Goal: Transaction & Acquisition: Purchase product/service

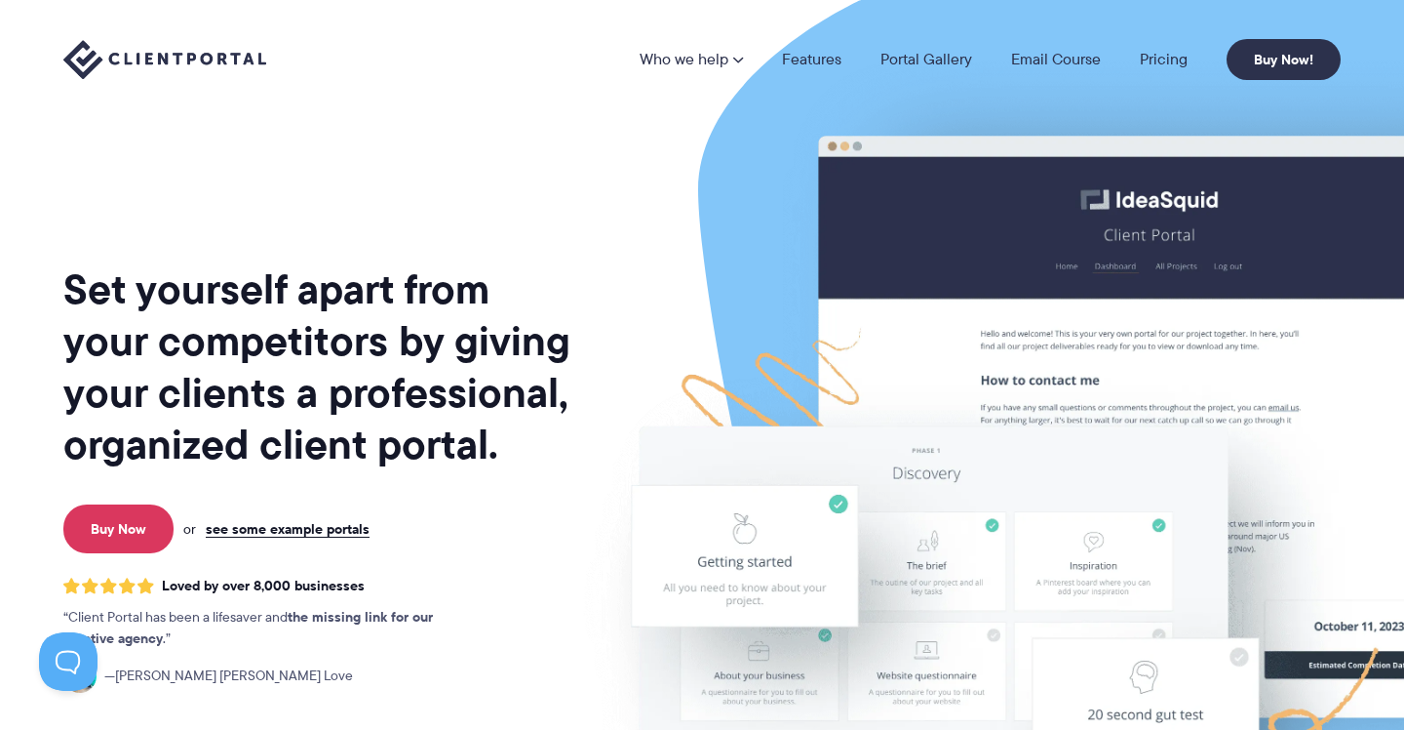
click at [493, 358] on h1 "Set yourself apart from your competitors by giving your clients a professional,…" at bounding box center [318, 366] width 511 height 207
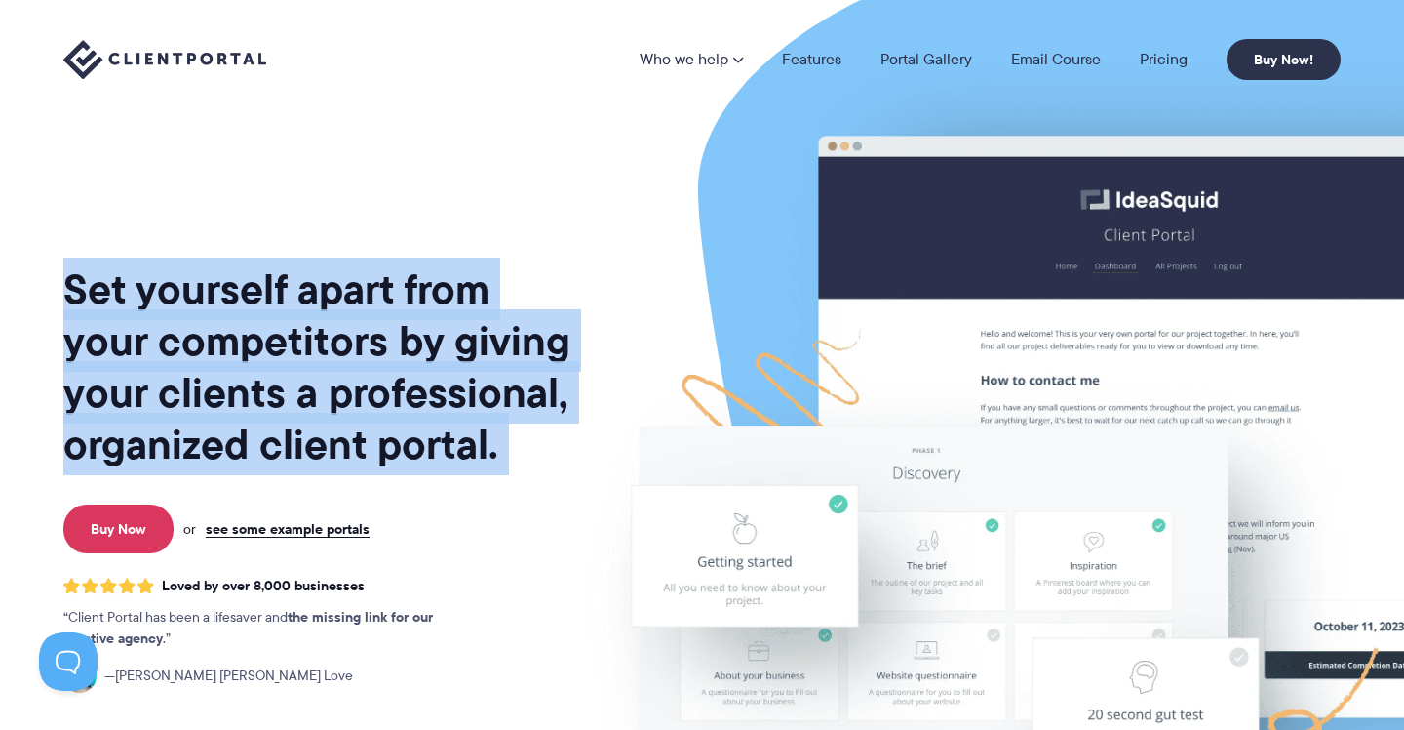
click at [493, 358] on h1 "Set yourself apart from your competitors by giving your clients a professional,…" at bounding box center [318, 366] width 511 height 207
click at [492, 357] on h1 "Set yourself apart from your competitors by giving your clients a professional,…" at bounding box center [318, 366] width 511 height 207
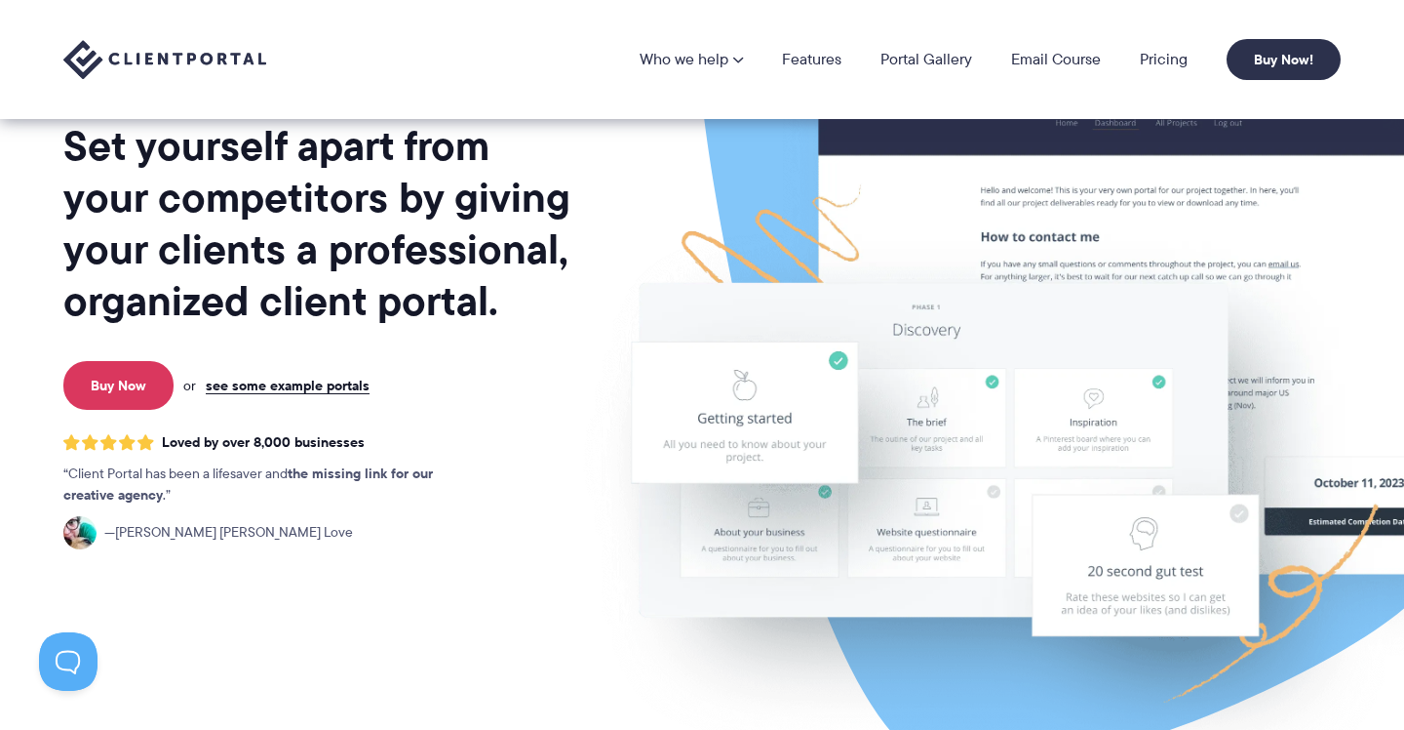
scroll to position [140, 0]
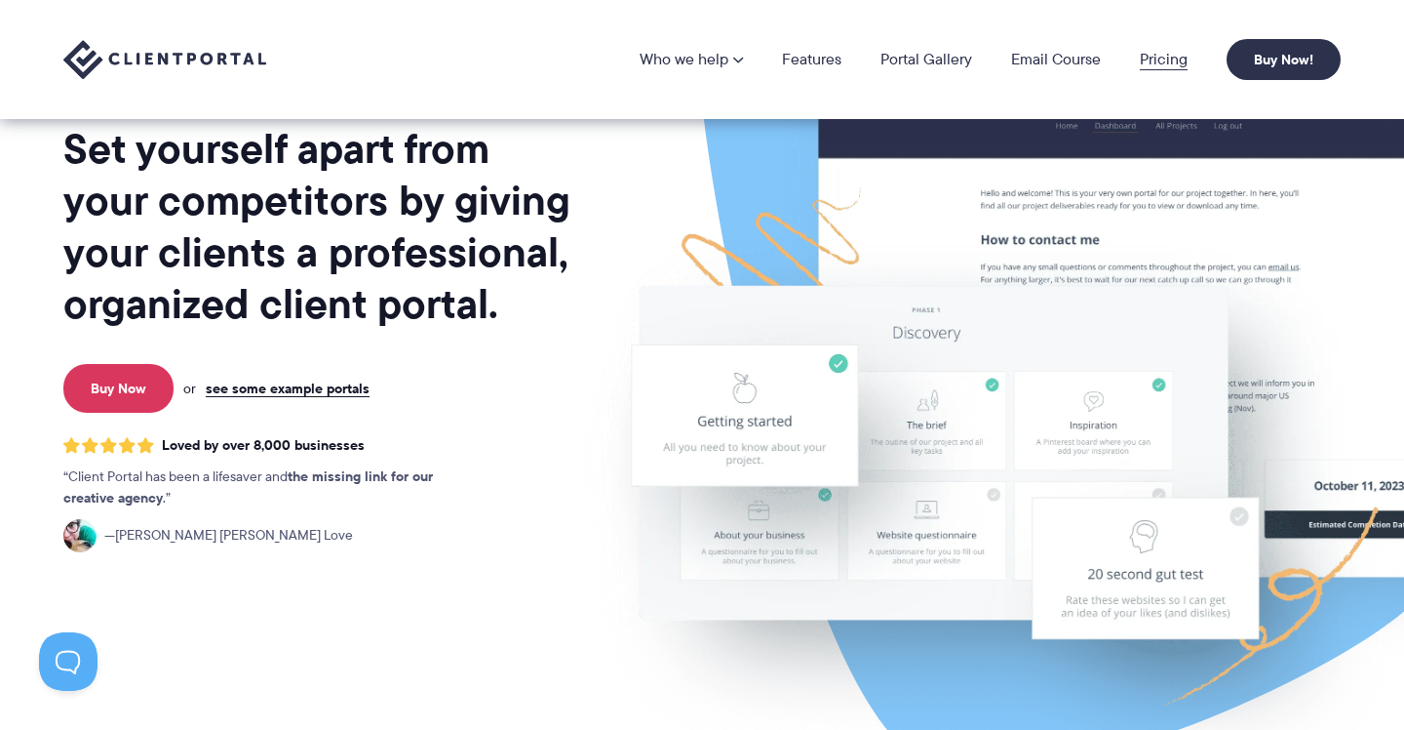
click at [1160, 57] on link "Pricing" at bounding box center [1164, 60] width 48 height 16
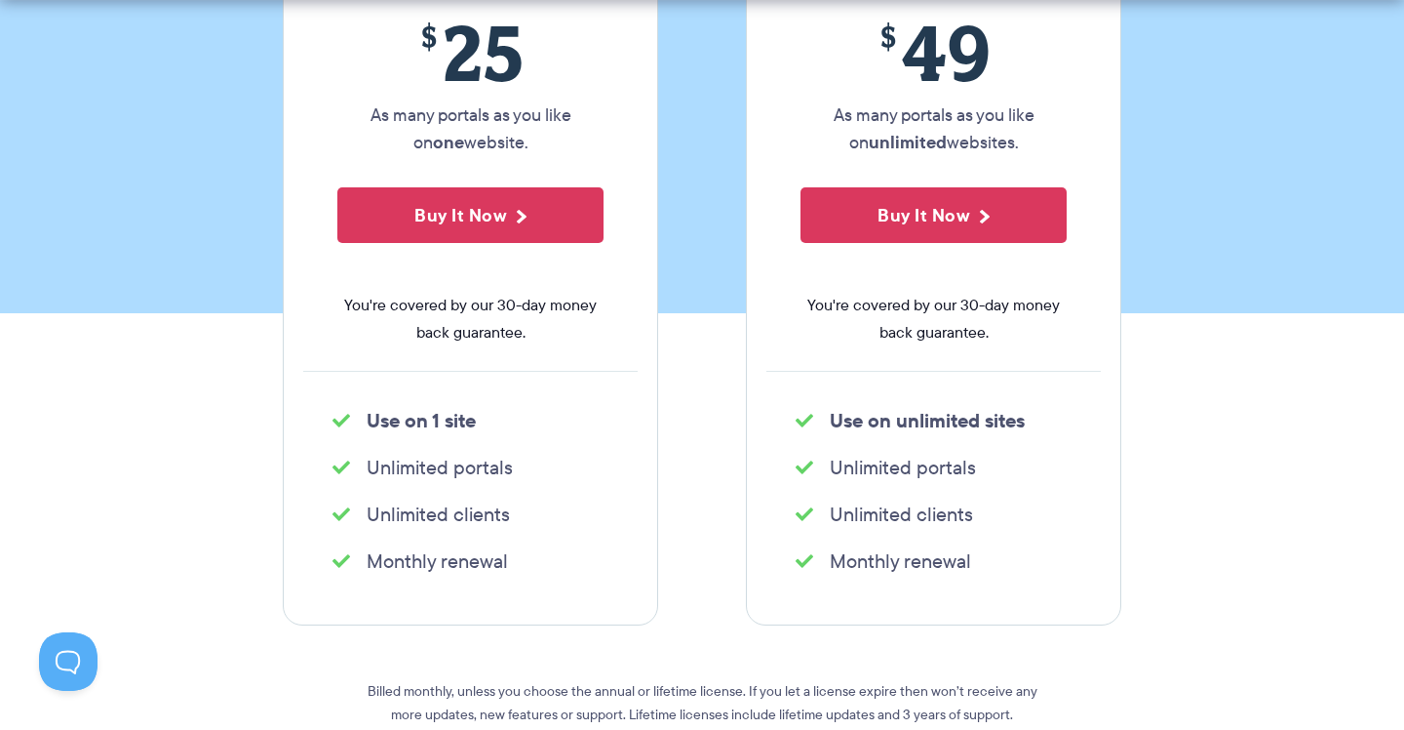
scroll to position [449, 0]
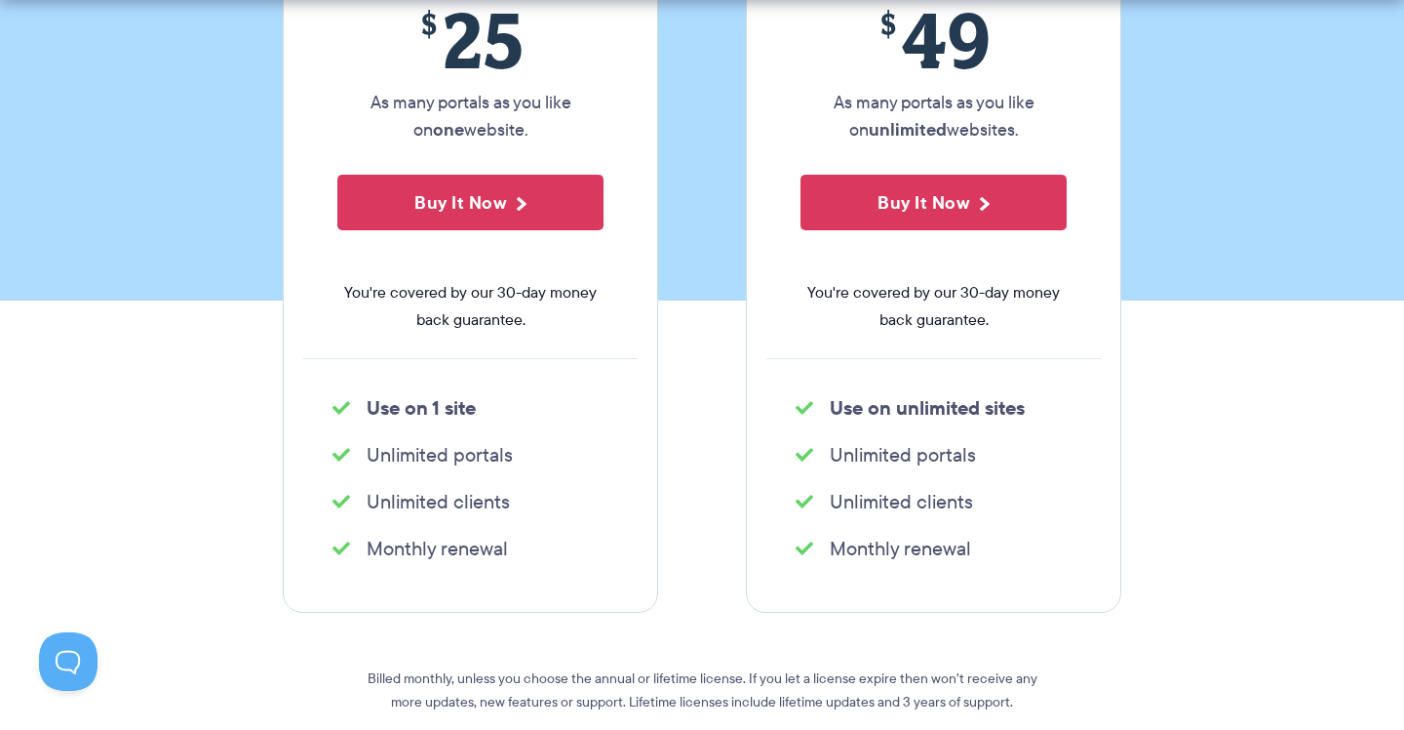
click at [453, 407] on strong "Use on 1 site" at bounding box center [421, 407] width 109 height 29
click at [554, 369] on div "Single site license $ 25 As many portals as you like on one website. Buy It Now…" at bounding box center [470, 257] width 375 height 712
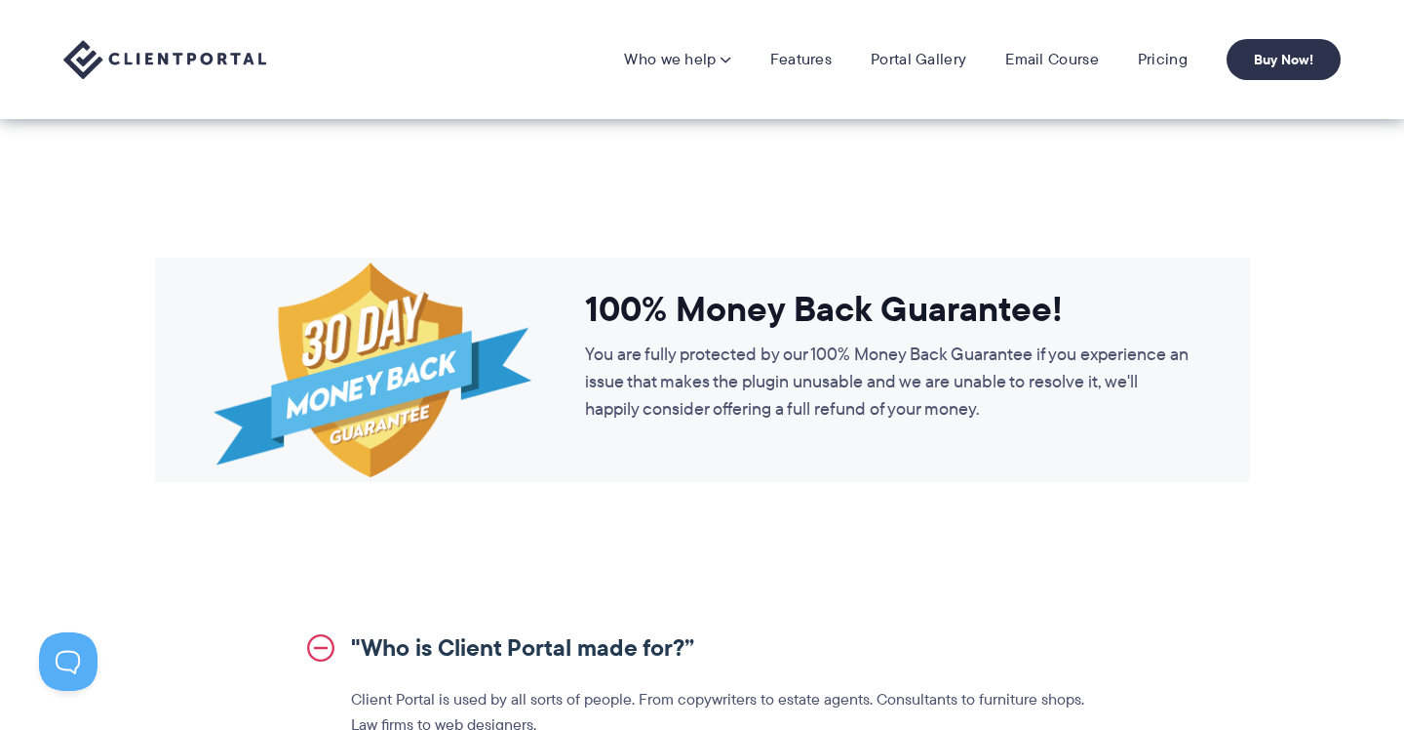
scroll to position [1693, 0]
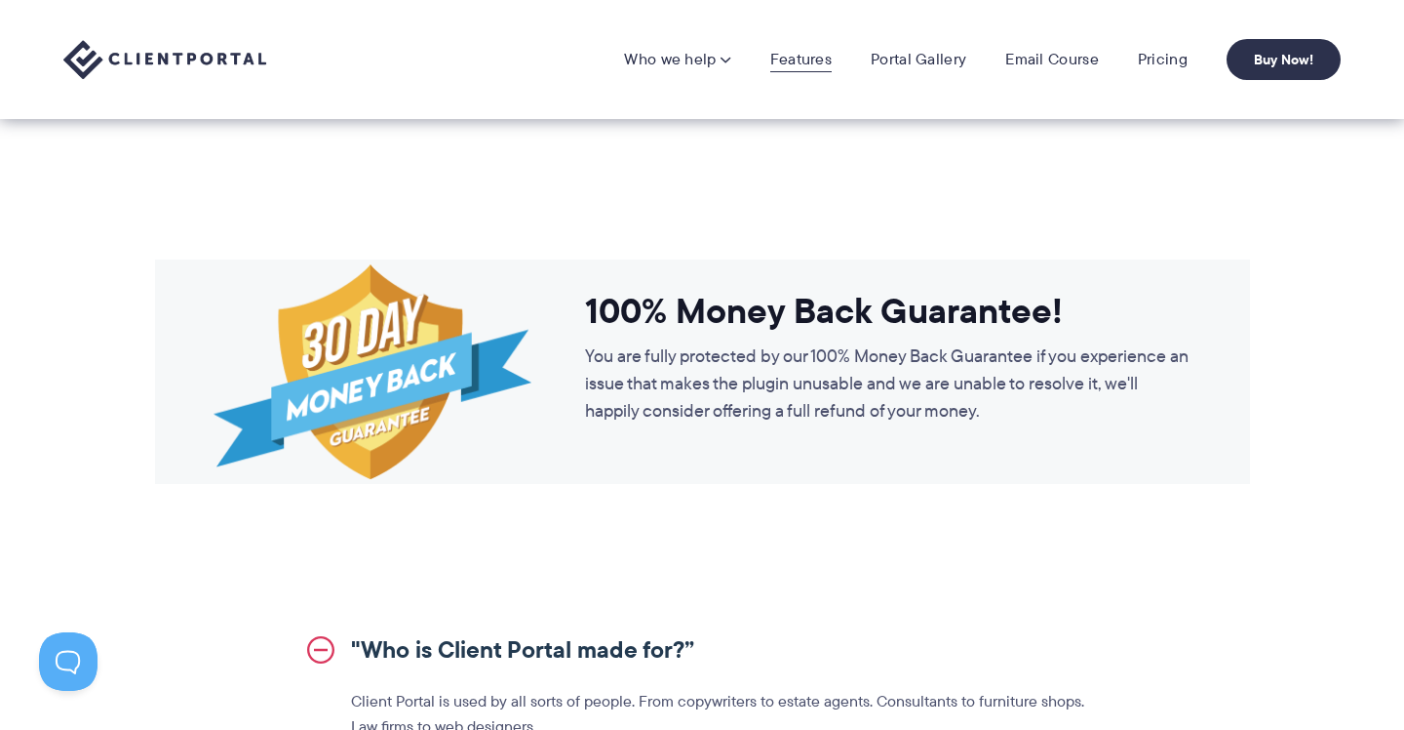
click at [805, 53] on link "Features" at bounding box center [800, 60] width 61 height 20
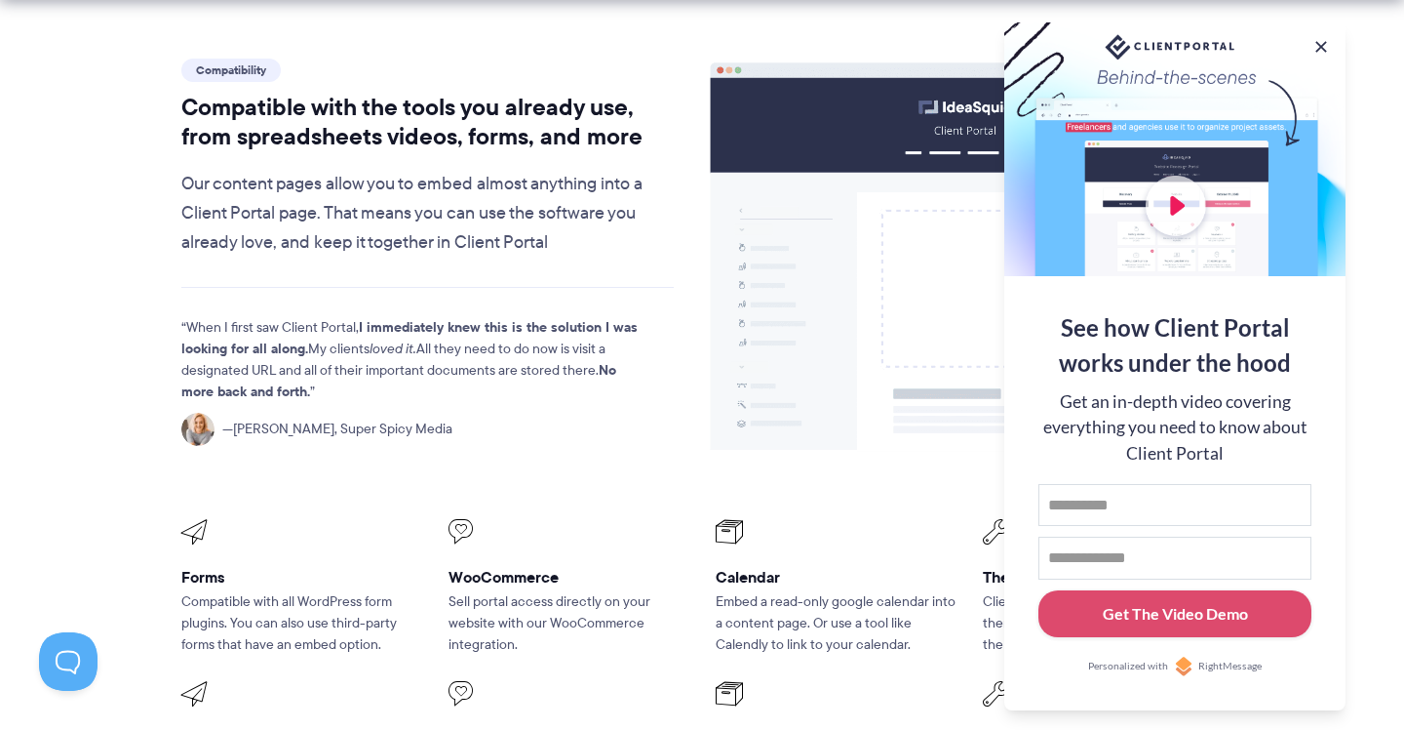
scroll to position [2289, 0]
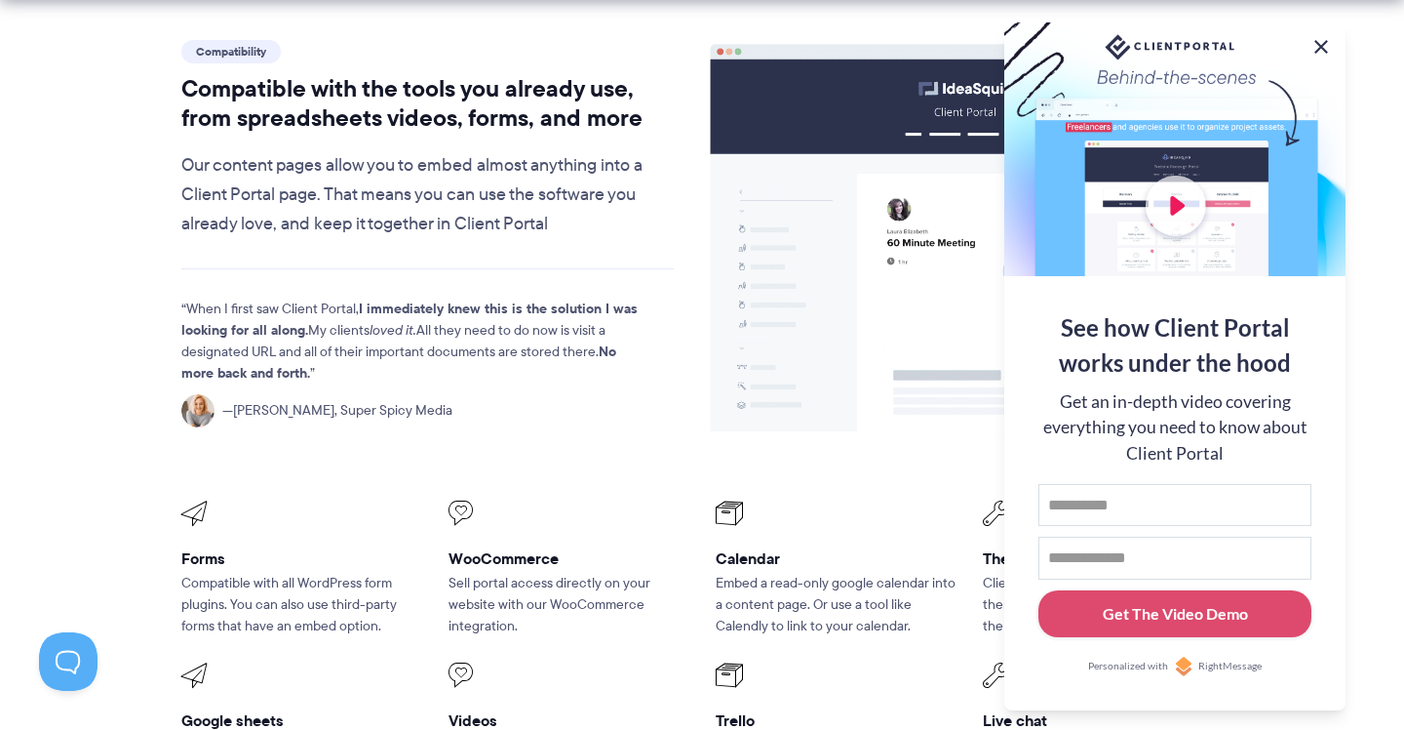
click at [1319, 42] on button at bounding box center [1321, 46] width 23 height 23
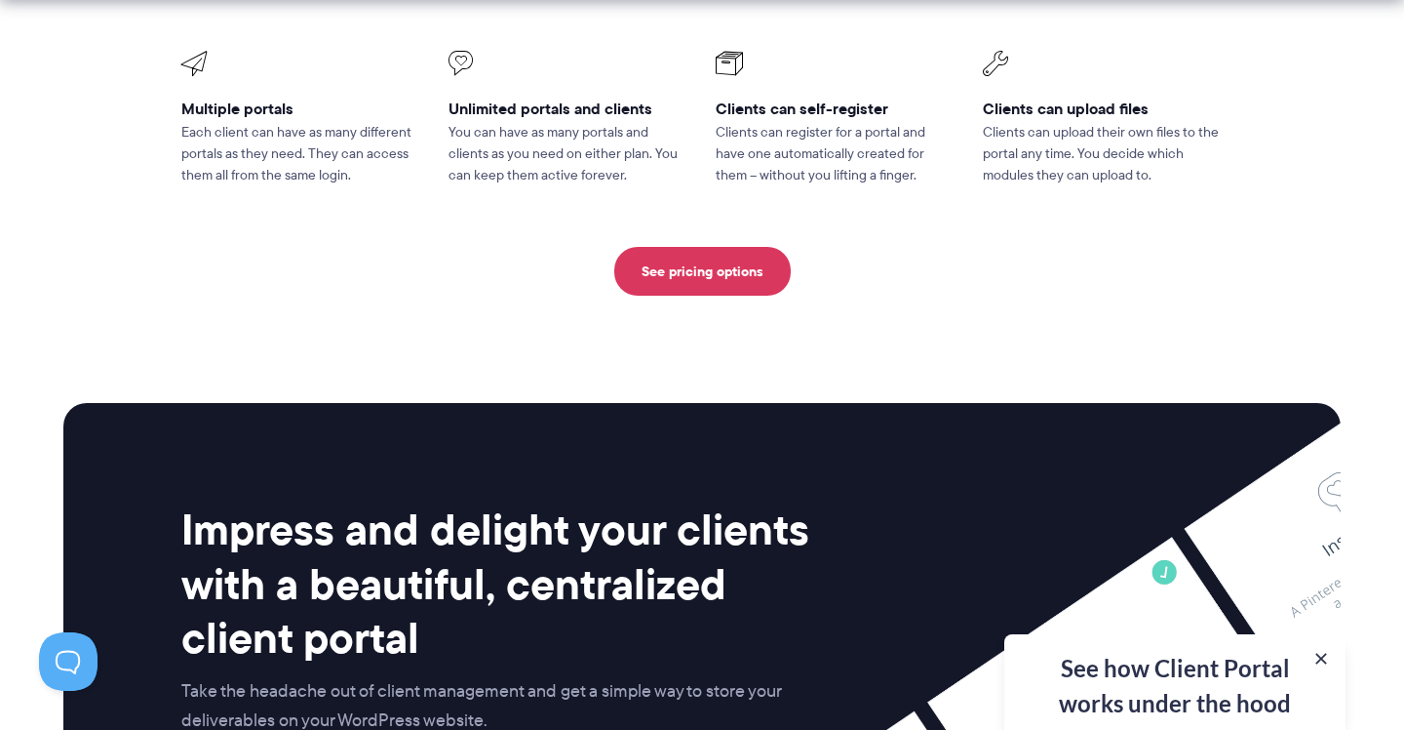
scroll to position [4654, 0]
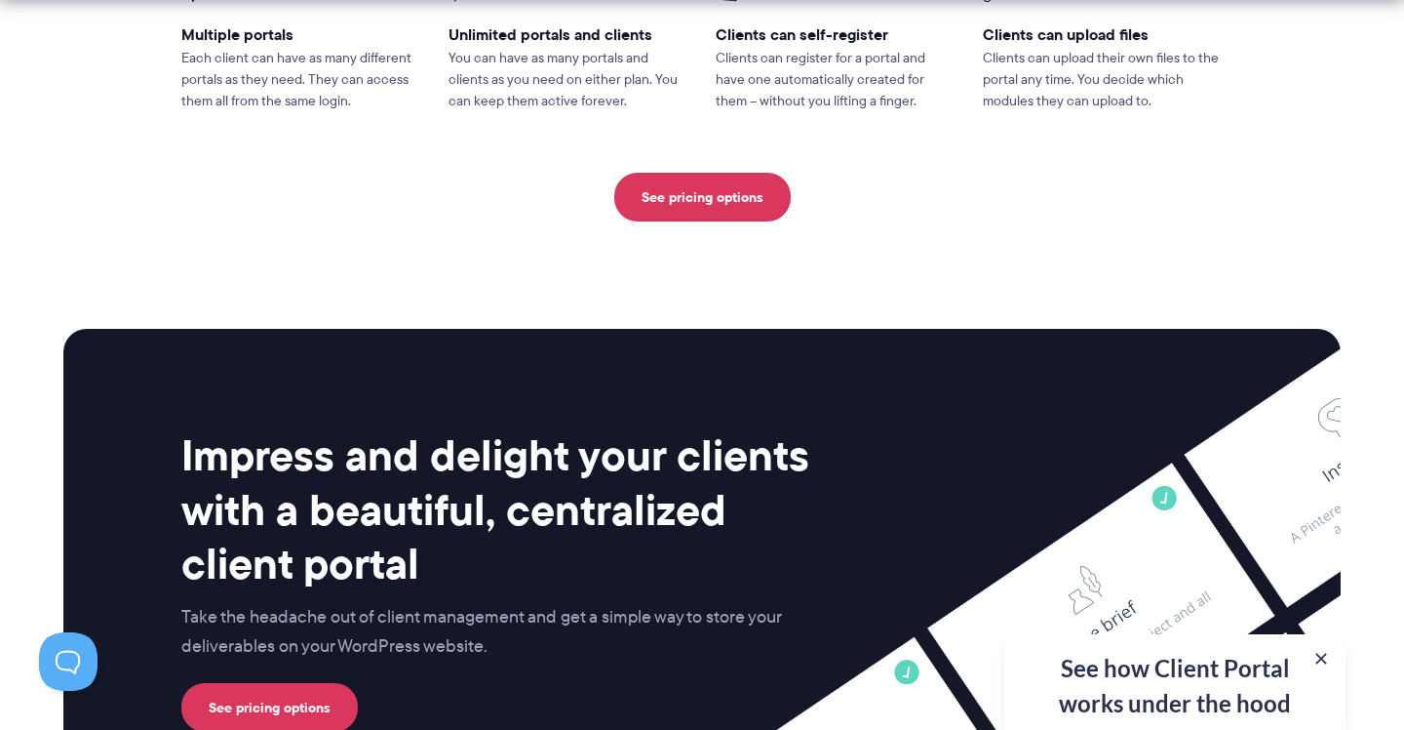
click at [629, 433] on h2 "Impress and delight your clients with a beautiful, centralized client portal" at bounding box center [502, 509] width 642 height 162
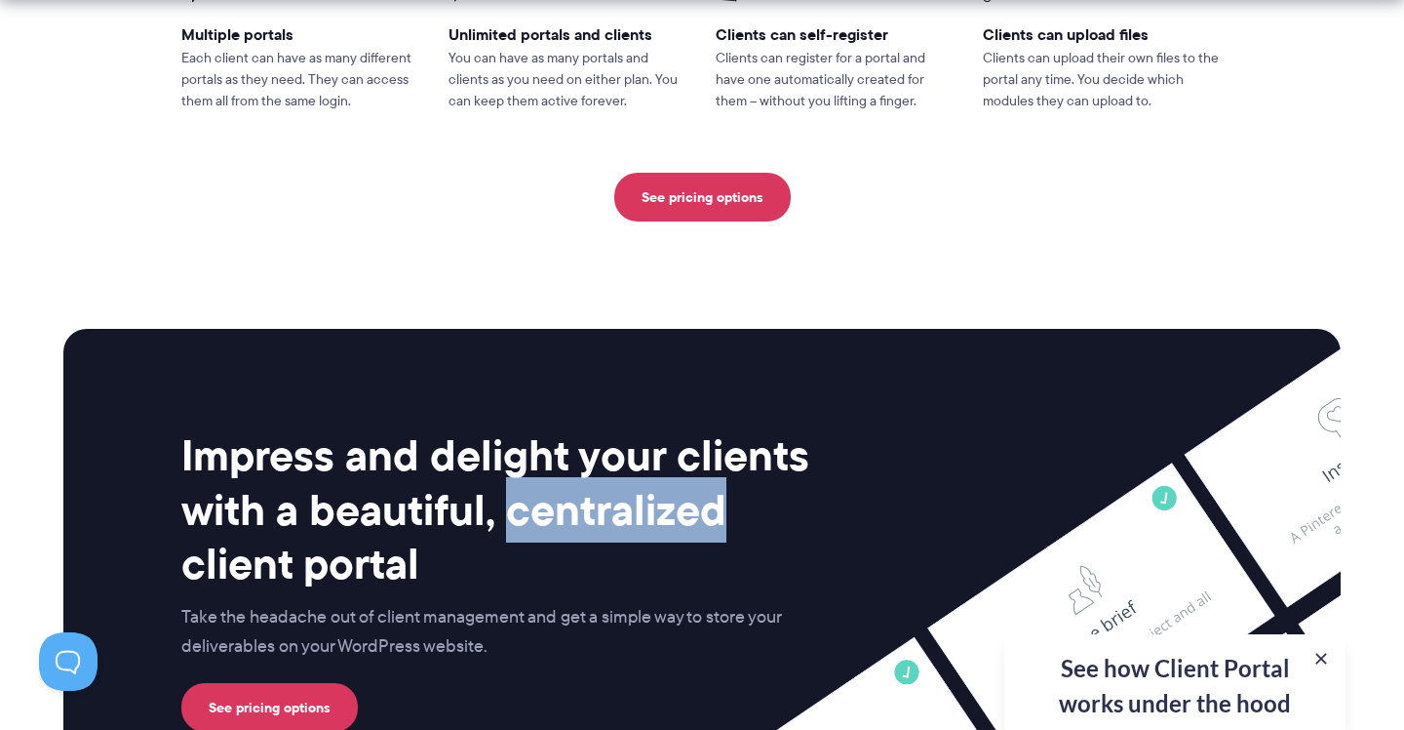
click at [629, 433] on h2 "Impress and delight your clients with a beautiful, centralized client portal" at bounding box center [502, 509] width 642 height 162
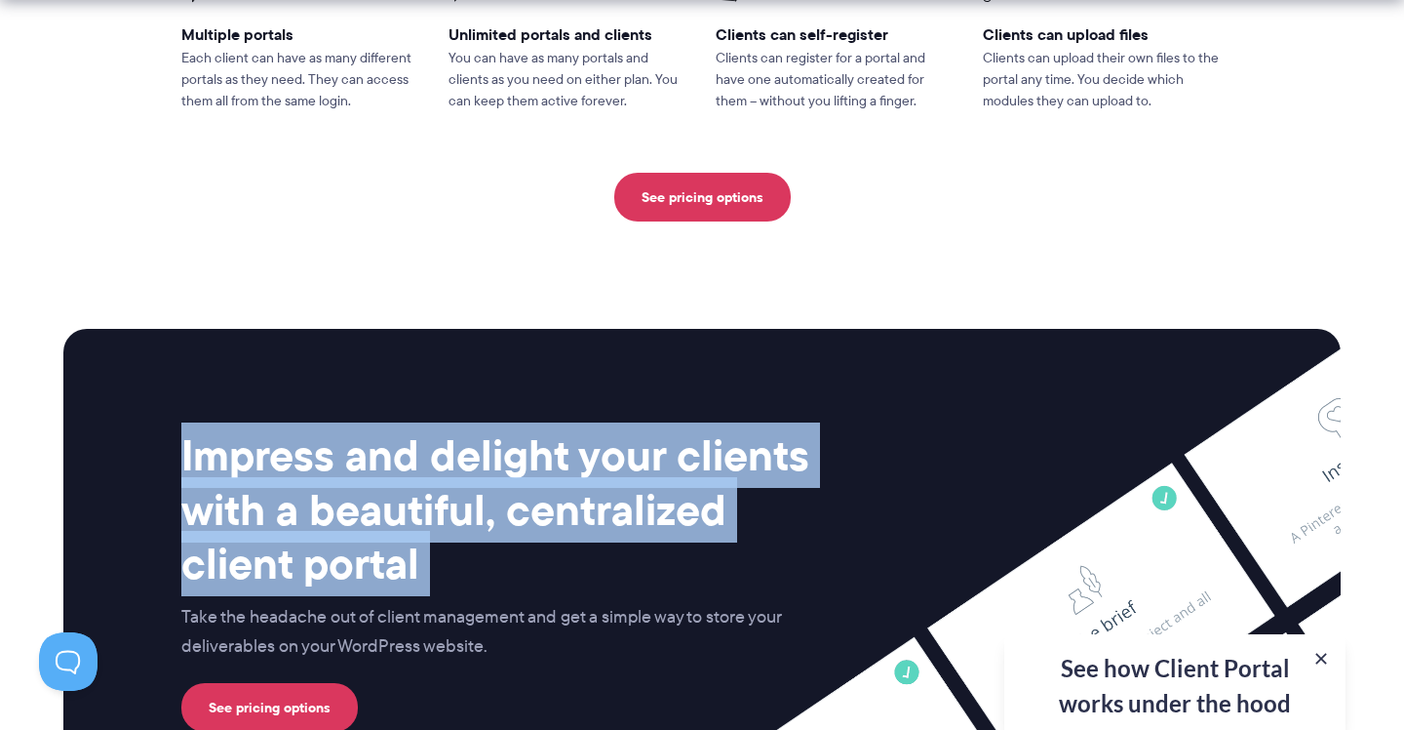
click at [629, 433] on h2 "Impress and delight your clients with a beautiful, centralized client portal" at bounding box center [502, 509] width 642 height 162
click at [652, 428] on h2 "Impress and delight your clients with a beautiful, centralized client portal" at bounding box center [502, 509] width 642 height 162
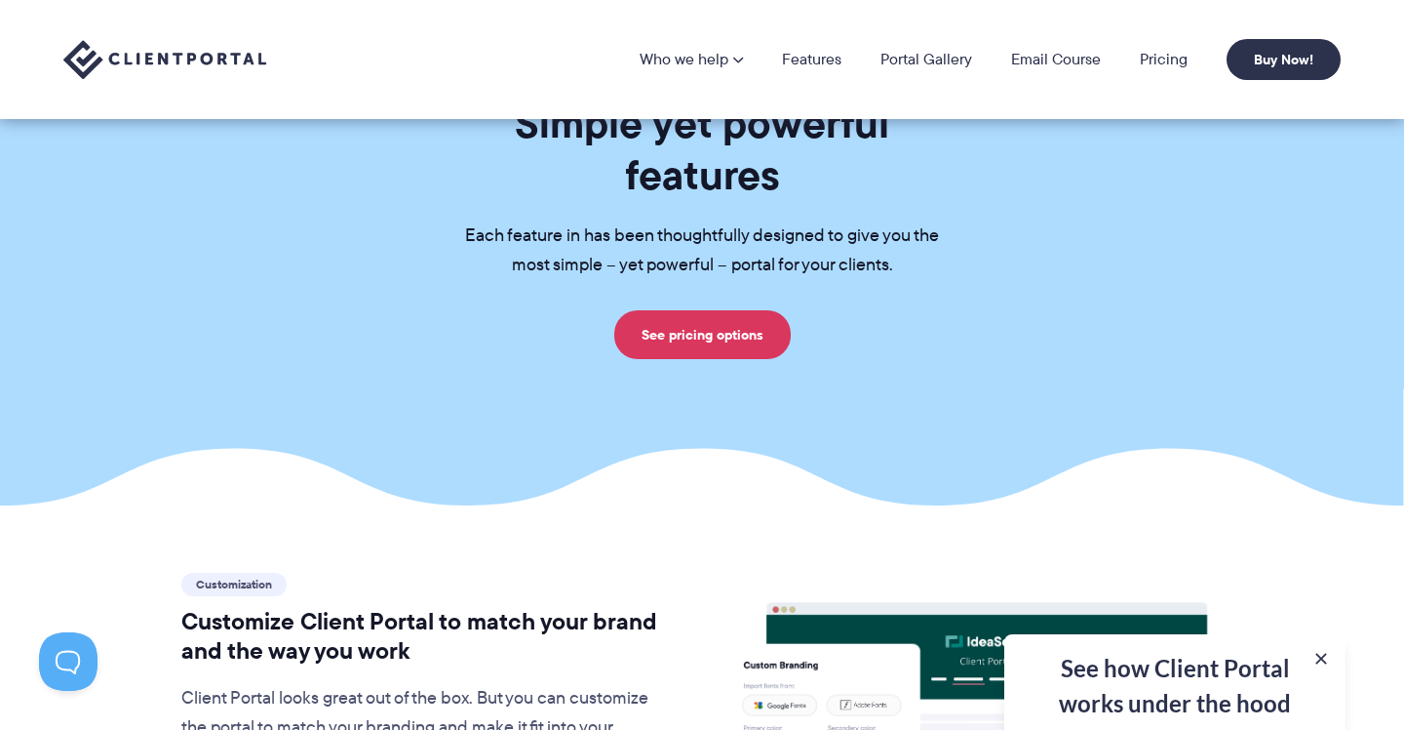
scroll to position [0, 0]
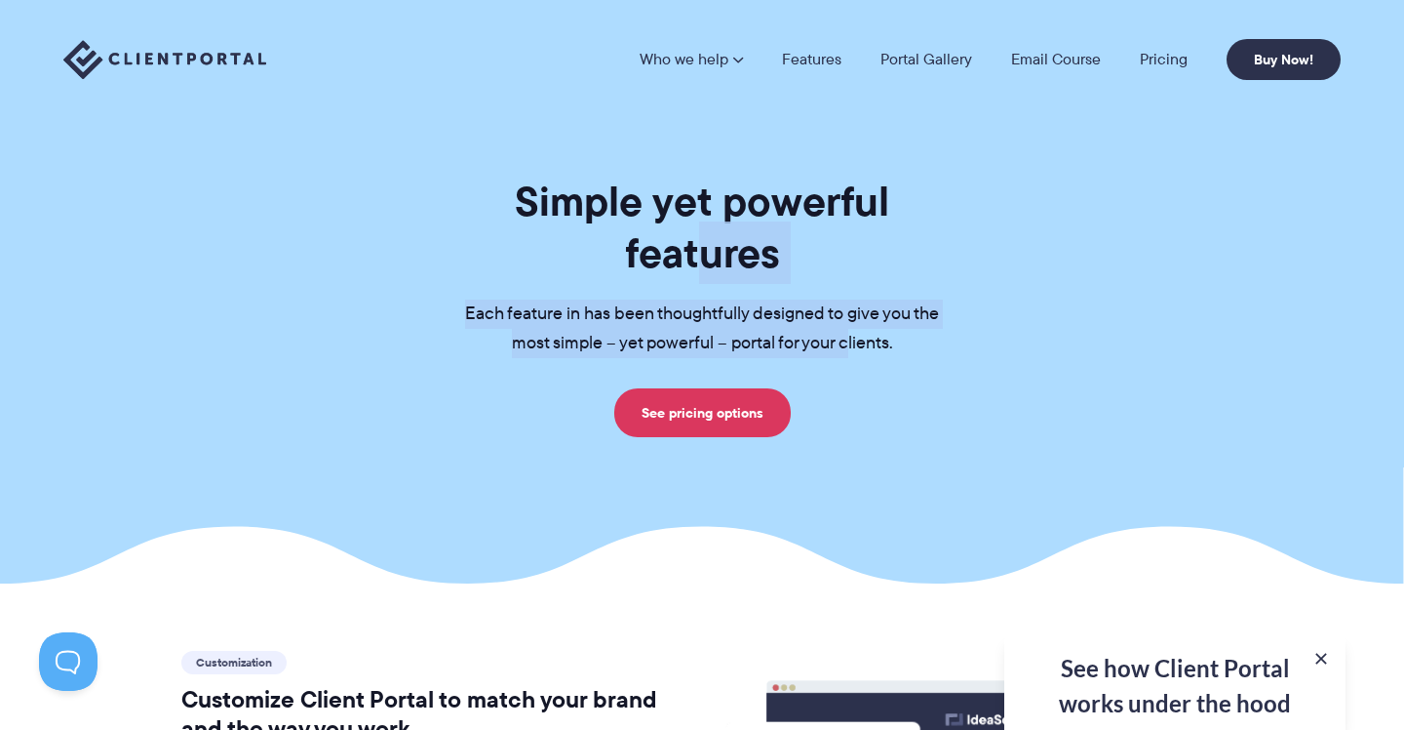
drag, startPoint x: 845, startPoint y: 293, endPoint x: 893, endPoint y: 175, distance: 127.7
click at [893, 176] on div "Simple yet powerful features Each feature in has been thoughtfully designed to …" at bounding box center [702, 306] width 536 height 261
click at [893, 176] on h1 "Simple yet powerful features" at bounding box center [702, 227] width 536 height 103
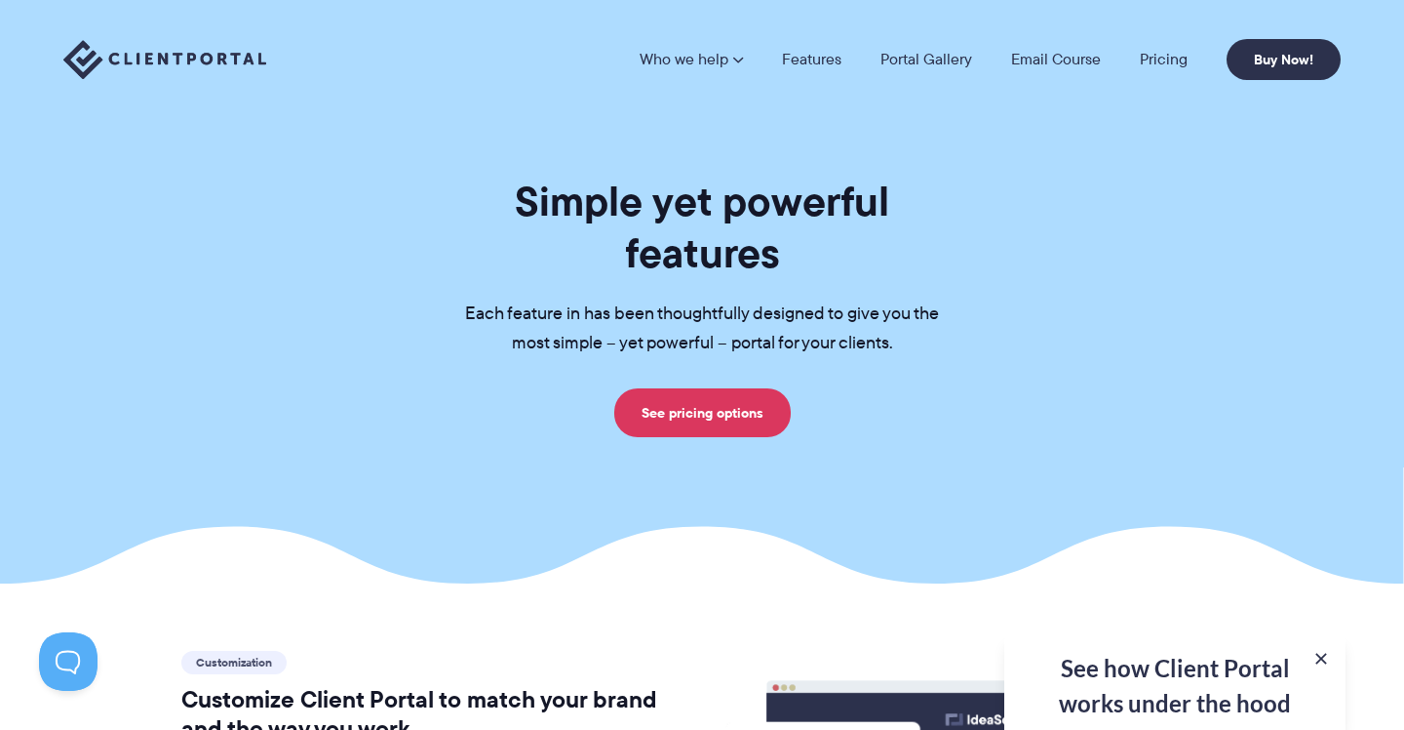
click at [918, 32] on div "Who we help Who we help View pricing Agencies See how Client Portal can help gi…" at bounding box center [702, 59] width 1404 height 119
